Goal: Task Accomplishment & Management: Use online tool/utility

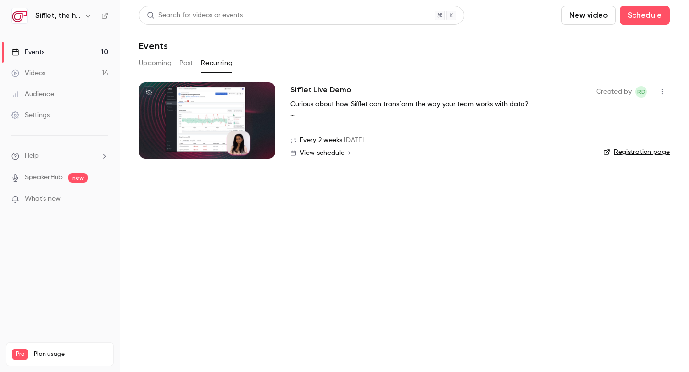
click at [208, 60] on button "Recurring" at bounding box center [217, 63] width 32 height 15
click at [308, 89] on h2 "Sifflet Live Demo" at bounding box center [320, 89] width 61 height 11
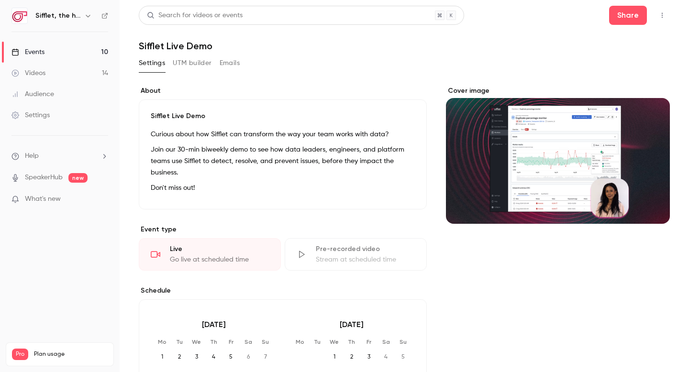
click at [92, 47] on link "Events 10" at bounding box center [60, 52] width 120 height 21
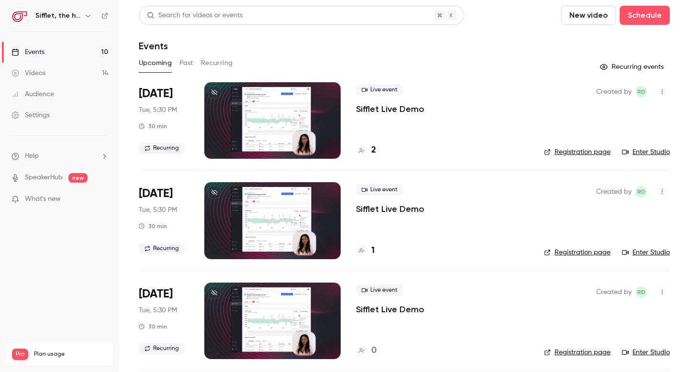
click at [374, 148] on h4 "2" at bounding box center [373, 150] width 5 height 13
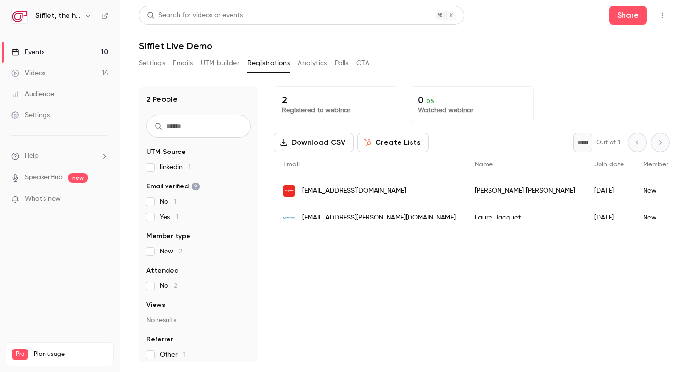
click at [103, 50] on link "Events 10" at bounding box center [60, 52] width 120 height 21
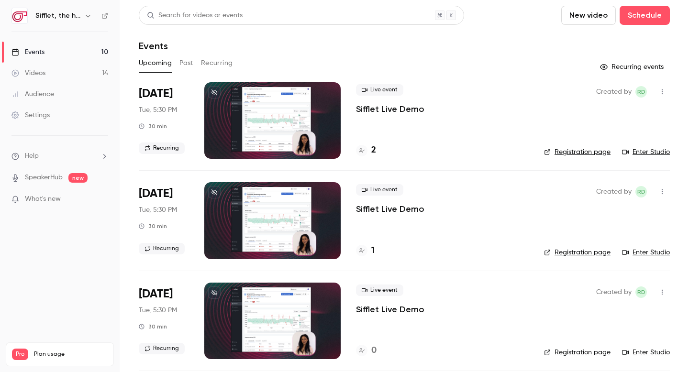
click at [220, 62] on button "Recurring" at bounding box center [217, 63] width 32 height 15
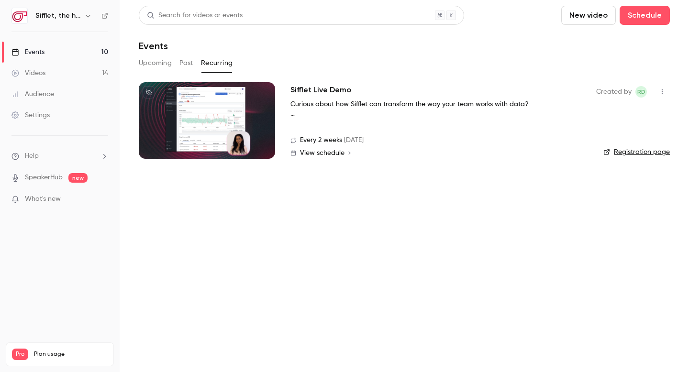
click at [320, 89] on h2 "Sifflet Live Demo" at bounding box center [320, 89] width 61 height 11
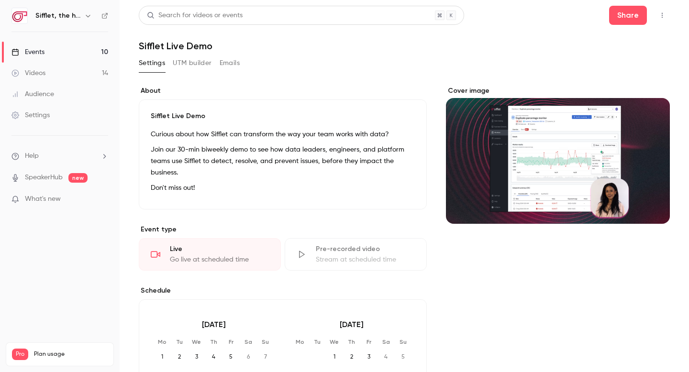
click at [185, 61] on button "UTM builder" at bounding box center [192, 63] width 39 height 15
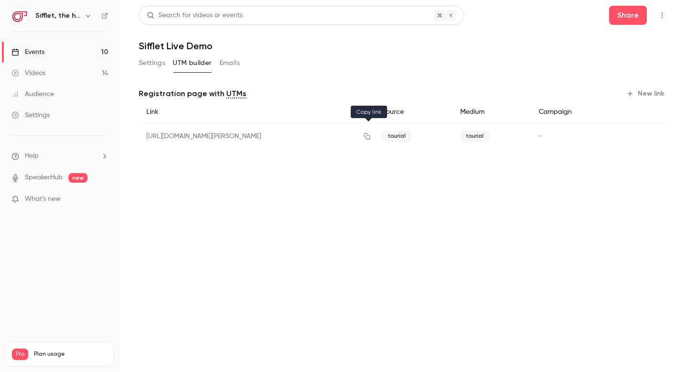
click at [365, 137] on icon "button" at bounding box center [367, 136] width 8 height 7
